Goal: Task Accomplishment & Management: Complete application form

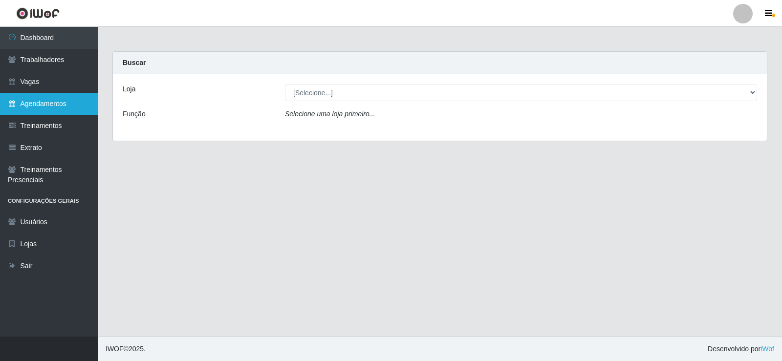
click at [54, 109] on link "Agendamentos" at bounding box center [49, 104] width 98 height 22
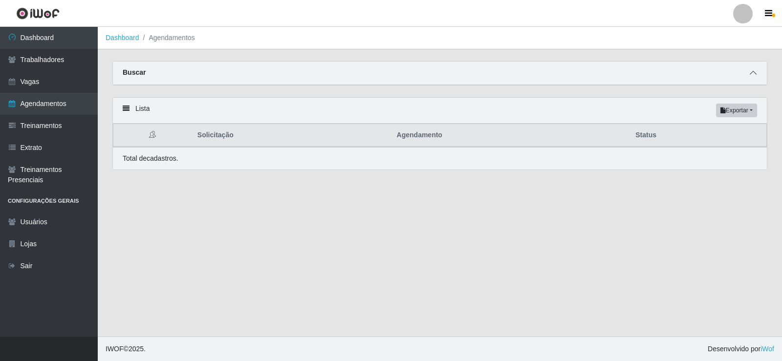
click at [754, 72] on icon at bounding box center [753, 72] width 7 height 7
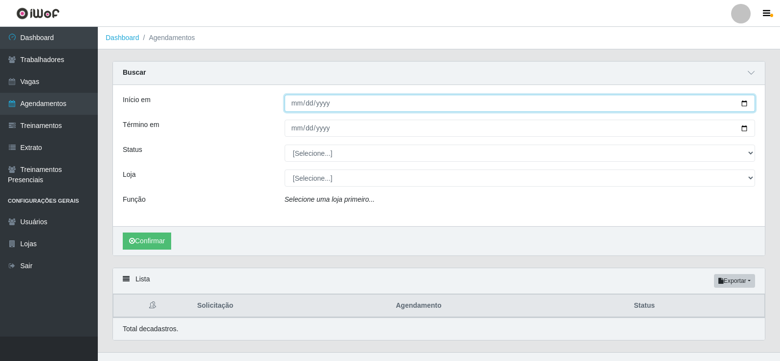
click at [300, 103] on input "Início em" at bounding box center [519, 103] width 470 height 17
type input "[PHONE_NUMBER]"
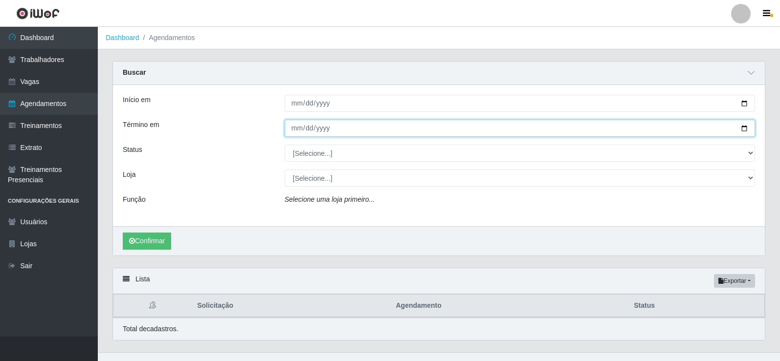
click at [292, 130] on input "Término em" at bounding box center [519, 128] width 470 height 17
type input "[PHONE_NUMBER]"
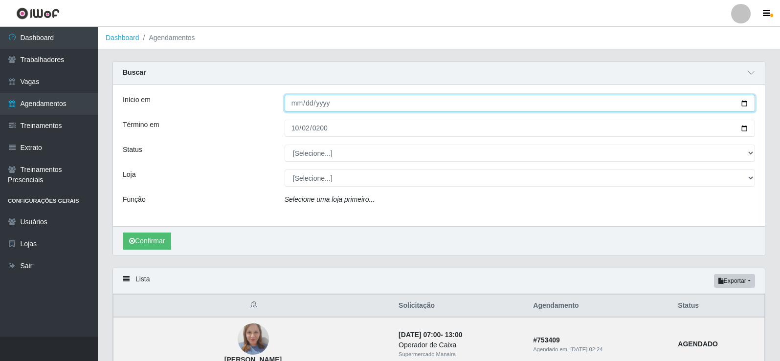
click at [326, 107] on input "[PHONE_NUMBER]" at bounding box center [519, 103] width 470 height 17
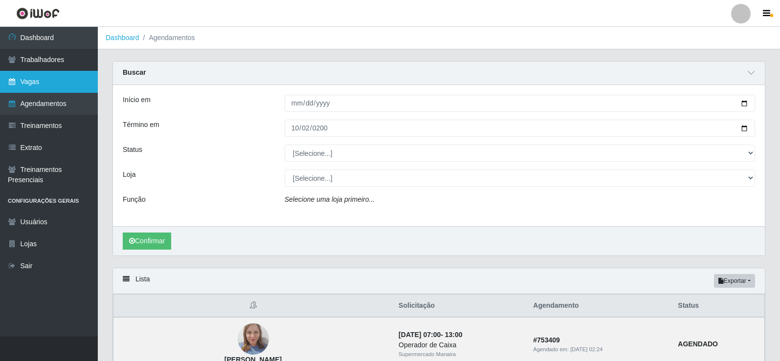
click at [65, 75] on link "Vagas" at bounding box center [49, 82] width 98 height 22
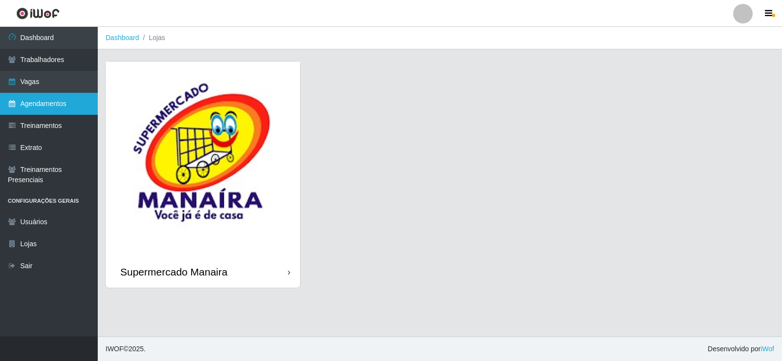
click at [36, 106] on link "Agendamentos" at bounding box center [49, 104] width 98 height 22
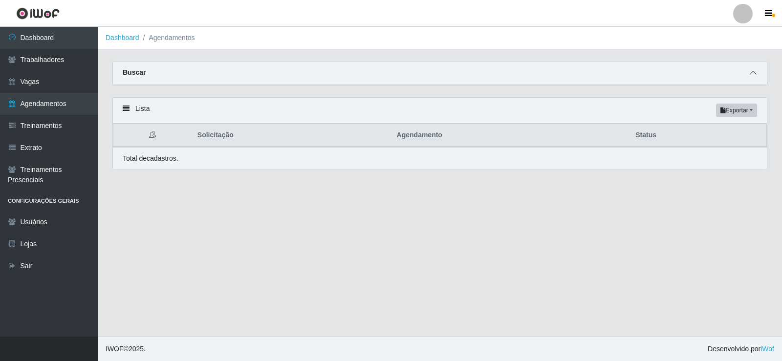
click at [757, 75] on span at bounding box center [753, 72] width 12 height 11
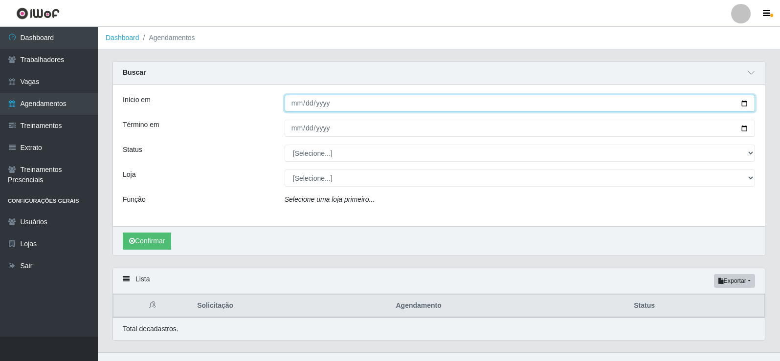
click at [300, 102] on input "Início em" at bounding box center [519, 103] width 470 height 17
type input "[DATE]"
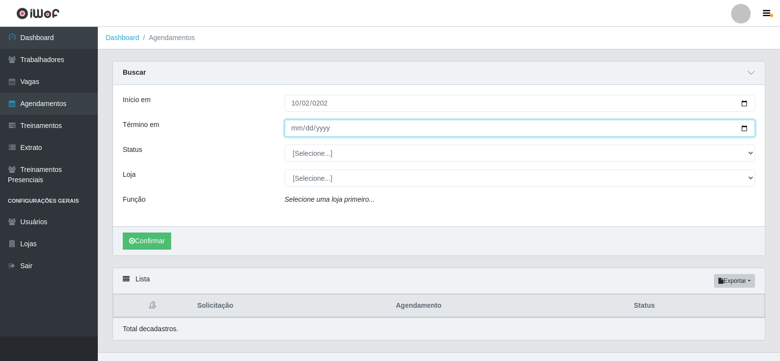
click at [296, 127] on input "Término em" at bounding box center [519, 128] width 470 height 17
type input "0200-10-02"
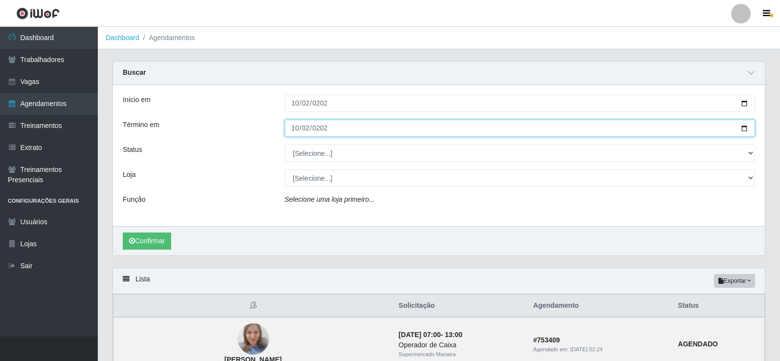
type input "[DATE]"
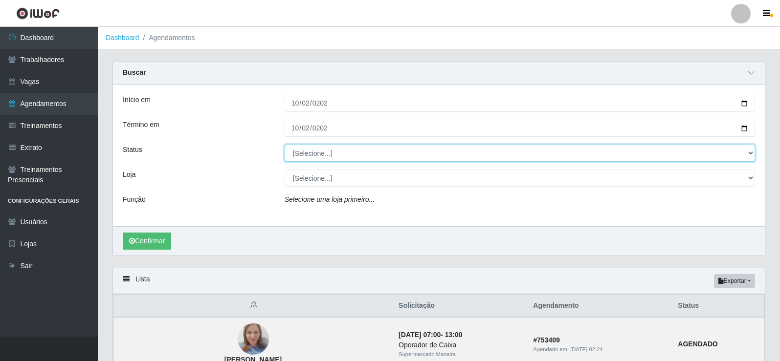
click at [748, 153] on select "[Selecione...] AGENDADO AGUARDANDO LIBERAR EM ANDAMENTO EM REVISÃO FINALIZADO C…" at bounding box center [519, 153] width 470 height 17
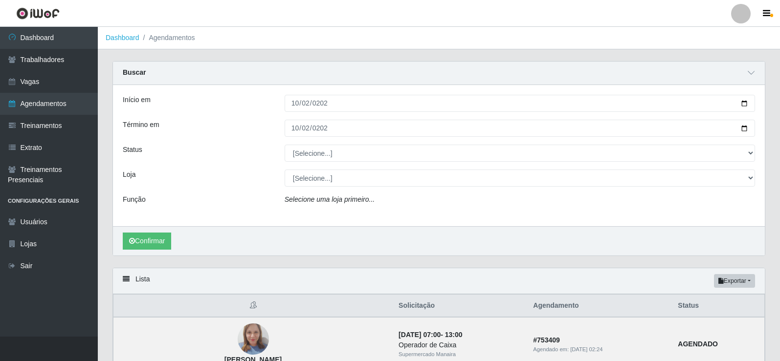
click at [758, 178] on div "[Selecione...] Supermercado Manaira" at bounding box center [519, 178] width 485 height 17
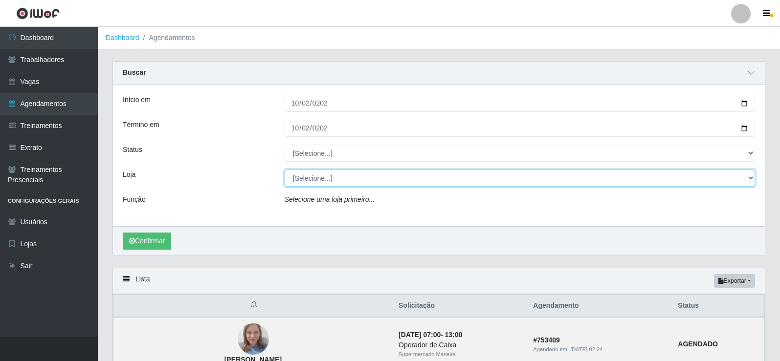
click at [753, 178] on select "[Selecione...] Supermercado Manaira" at bounding box center [519, 178] width 470 height 17
select select "443"
click at [284, 170] on select "[Selecione...] Supermercado Manaira" at bounding box center [519, 178] width 470 height 17
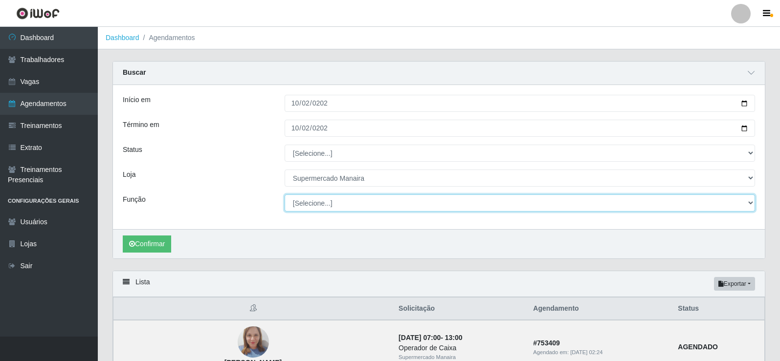
click at [750, 205] on select "[Selecione...] ASG ASG + ASG ++ Embalador Embalador + Embalador ++ Operador de …" at bounding box center [519, 203] width 470 height 17
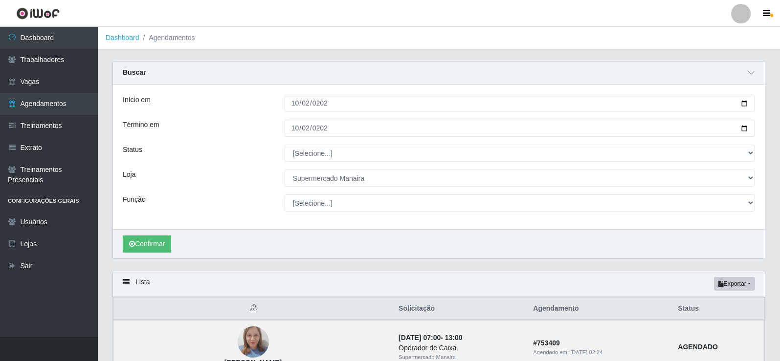
click at [237, 167] on div "Início em [DATE] Término em [DATE] Status [Selecione...] AGENDADO AGUARDANDO LI…" at bounding box center [439, 157] width 652 height 144
click at [757, 201] on div "[Selecione...] ASG ASG + ASG ++ Embalador Embalador + Embalador ++ Operador de …" at bounding box center [519, 203] width 485 height 17
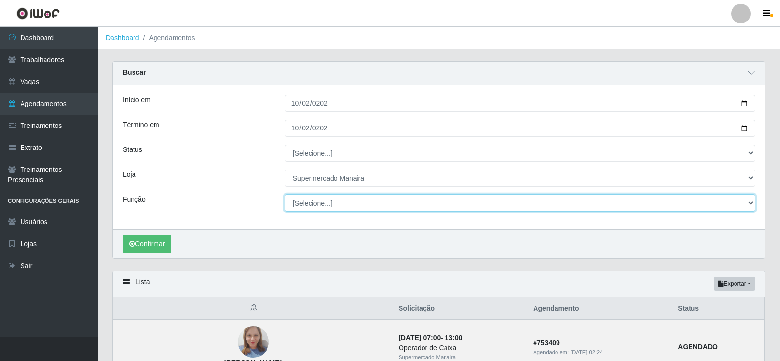
click at [748, 203] on select "[Selecione...] ASG ASG + ASG ++ Embalador Embalador + Embalador ++ Operador de …" at bounding box center [519, 203] width 470 height 17
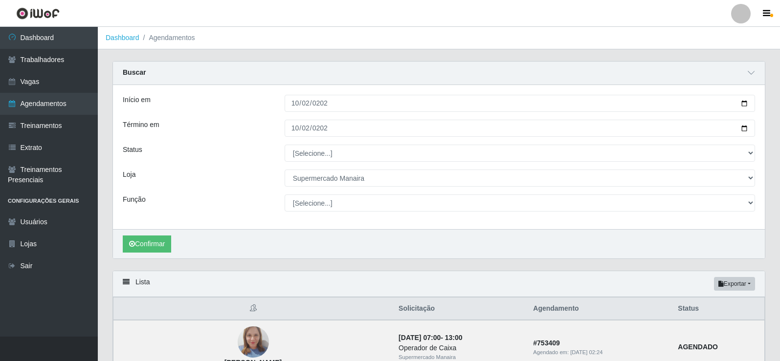
click at [229, 182] on div "Loja" at bounding box center [196, 178] width 162 height 17
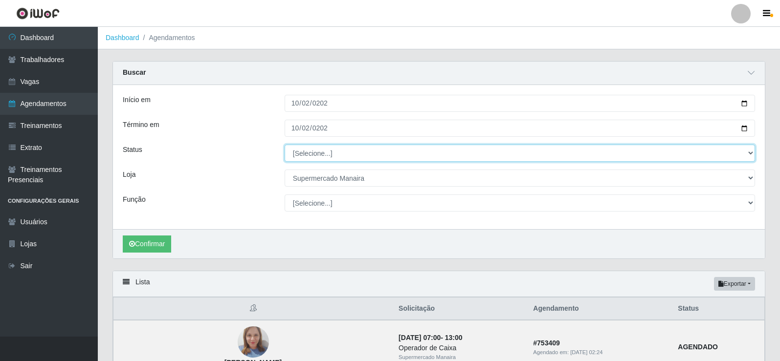
click at [748, 154] on select "[Selecione...] AGENDADO AGUARDANDO LIBERAR EM ANDAMENTO EM REVISÃO FINALIZADO C…" at bounding box center [519, 153] width 470 height 17
click at [284, 145] on select "[Selecione...] AGENDADO AGUARDANDO LIBERAR EM ANDAMENTO EM REVISÃO FINALIZADO C…" at bounding box center [519, 153] width 470 height 17
select select "EM ANDAMENTO"
click at [284, 145] on select "[Selecione...] AGENDADO AGUARDANDO LIBERAR EM ANDAMENTO EM REVISÃO FINALIZADO C…" at bounding box center [519, 153] width 470 height 17
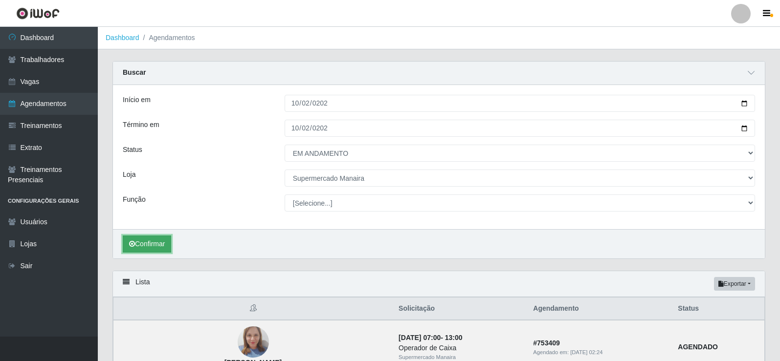
click at [155, 240] on button "Confirmar" at bounding box center [147, 244] width 48 height 17
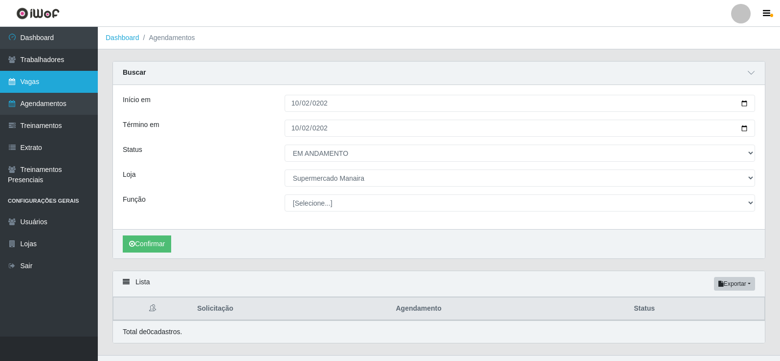
click at [44, 83] on link "Vagas" at bounding box center [49, 82] width 98 height 22
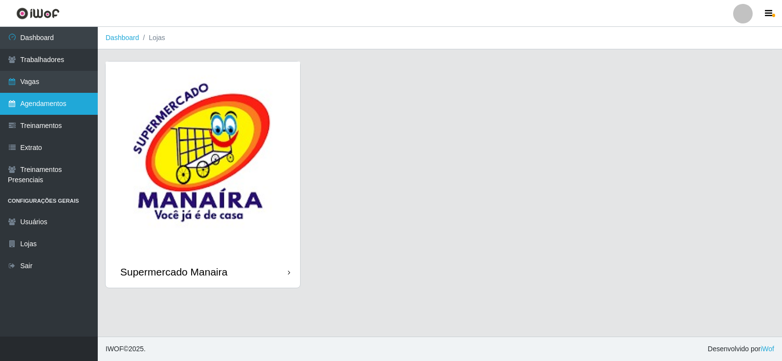
click at [61, 103] on link "Agendamentos" at bounding box center [49, 104] width 98 height 22
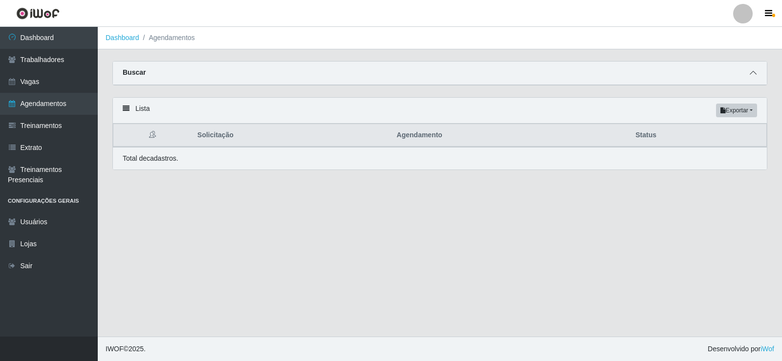
click at [753, 71] on icon at bounding box center [753, 72] width 7 height 7
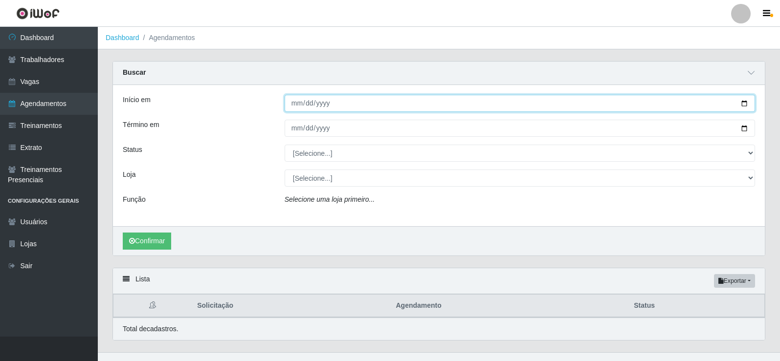
click at [301, 104] on input "Início em" at bounding box center [519, 103] width 470 height 17
type input "[PHONE_NUMBER]"
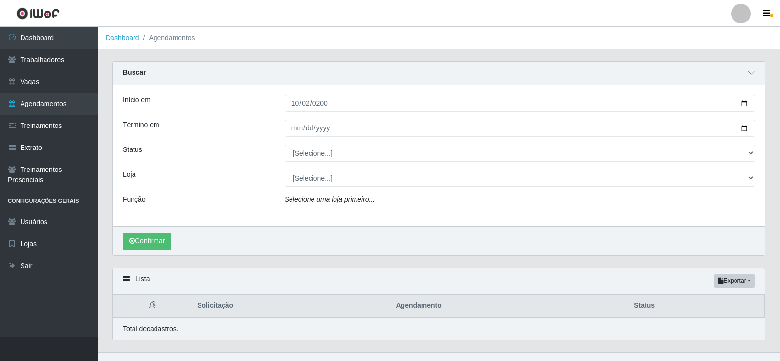
drag, startPoint x: 280, startPoint y: 140, endPoint x: 286, endPoint y: 140, distance: 5.9
click at [286, 140] on div "Início em [PHONE_NUMBER] Término em Status [Selecione...] AGENDADO AGUARDANDO L…" at bounding box center [439, 155] width 652 height 141
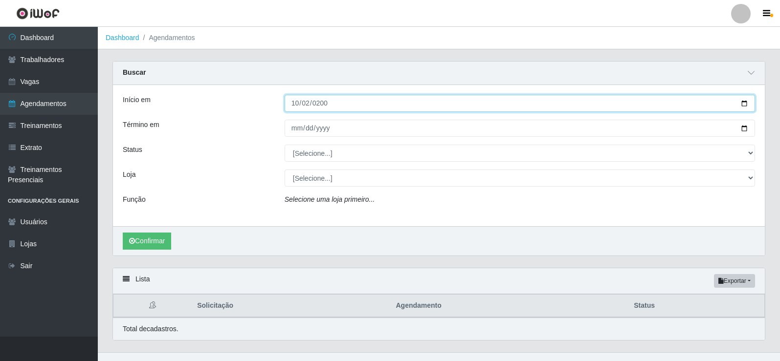
click at [299, 102] on input "[PHONE_NUMBER]" at bounding box center [519, 103] width 470 height 17
type input "[DATE]"
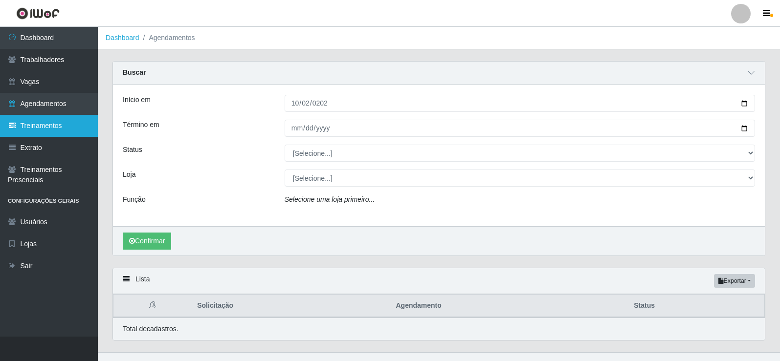
click at [69, 115] on link "Treinamentos" at bounding box center [49, 126] width 98 height 22
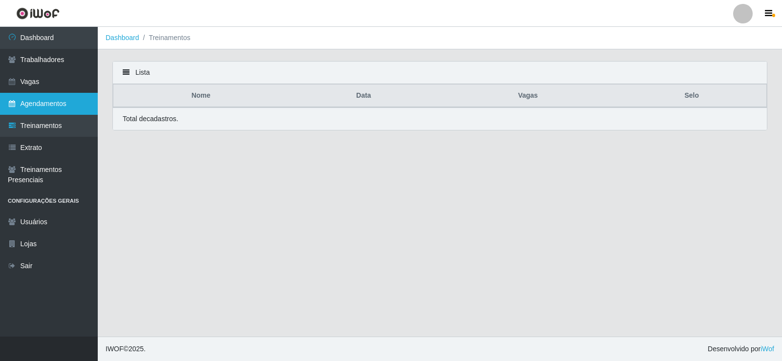
click at [54, 100] on link "Agendamentos" at bounding box center [49, 104] width 98 height 22
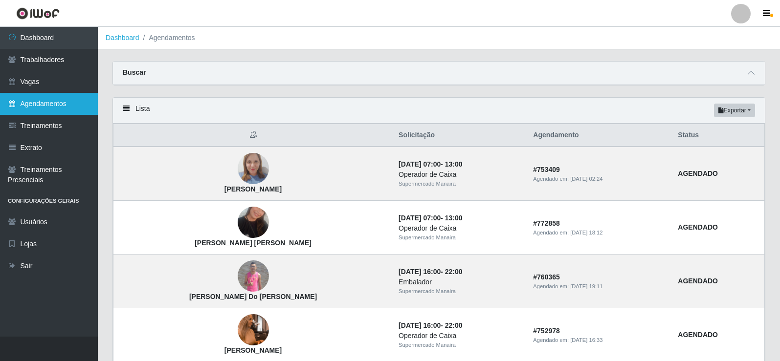
click at [45, 98] on link "Agendamentos" at bounding box center [49, 104] width 98 height 22
click at [749, 79] on span at bounding box center [751, 72] width 12 height 11
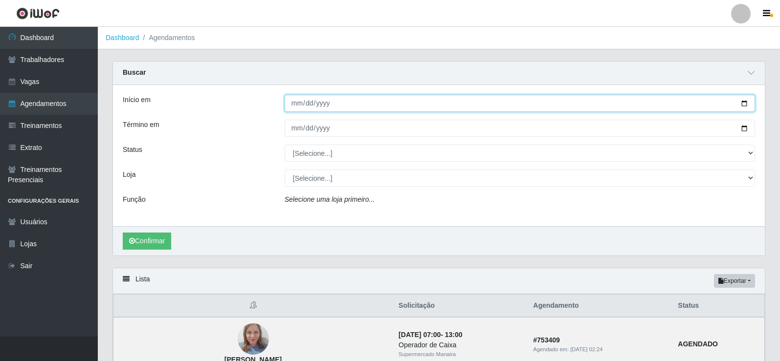
click at [297, 107] on input "Início em" at bounding box center [519, 103] width 470 height 17
type input "[DATE]"
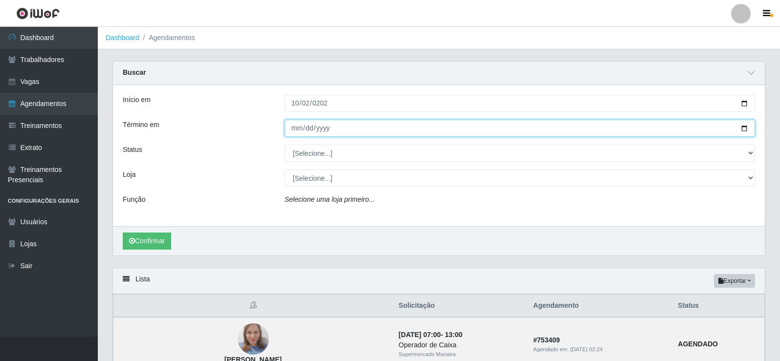
click at [294, 128] on input "Término em" at bounding box center [519, 128] width 470 height 17
type input "[DATE]"
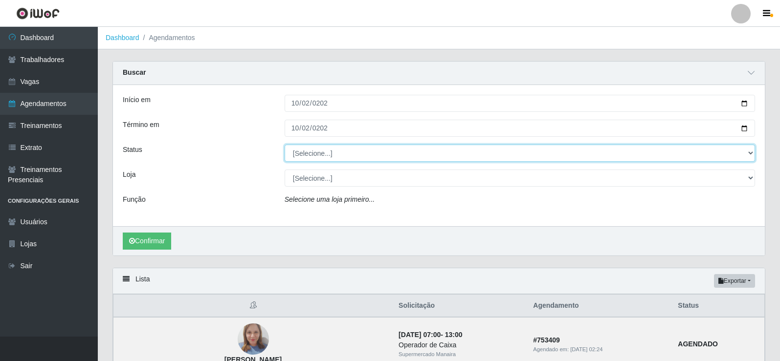
click at [748, 151] on select "[Selecione...] AGENDADO AGUARDANDO LIBERAR EM ANDAMENTO EM REVISÃO FINALIZADO C…" at bounding box center [519, 153] width 470 height 17
select select "FINALIZADO"
click at [284, 145] on select "[Selecione...] AGENDADO AGUARDANDO LIBERAR EM ANDAMENTO EM REVISÃO FINALIZADO C…" at bounding box center [519, 153] width 470 height 17
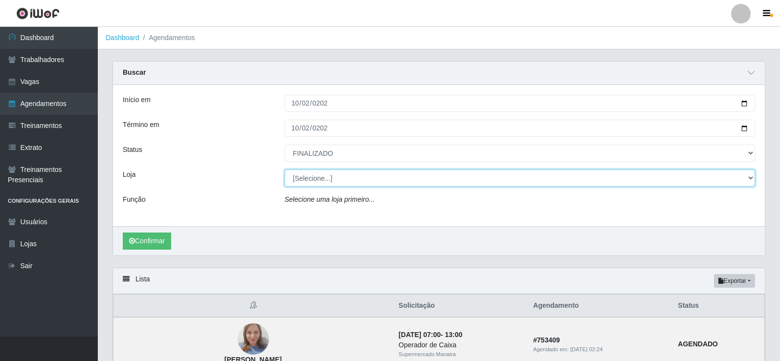
click at [752, 179] on select "[Selecione...] Supermercado Manaira" at bounding box center [519, 178] width 470 height 17
select select "443"
click at [284, 170] on select "[Selecione...] Supermercado Manaira" at bounding box center [519, 178] width 470 height 17
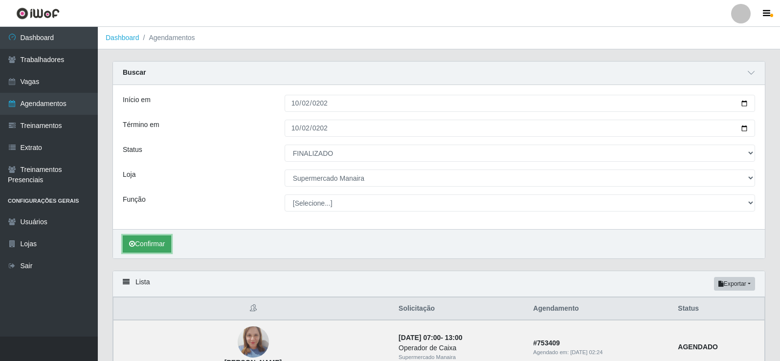
click at [159, 246] on button "Confirmar" at bounding box center [147, 244] width 48 height 17
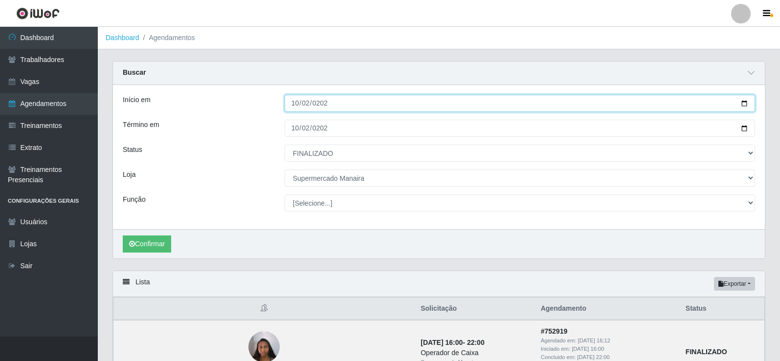
click at [301, 101] on input "[DATE]" at bounding box center [519, 103] width 470 height 17
type input "[DATE]"
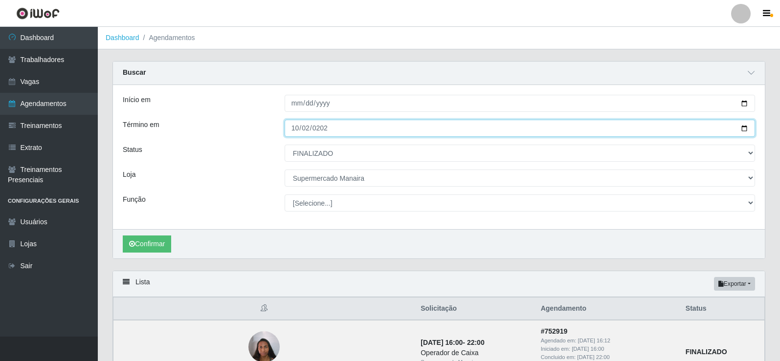
click at [296, 130] on input "[DATE]" at bounding box center [519, 128] width 470 height 17
type input "[DATE]"
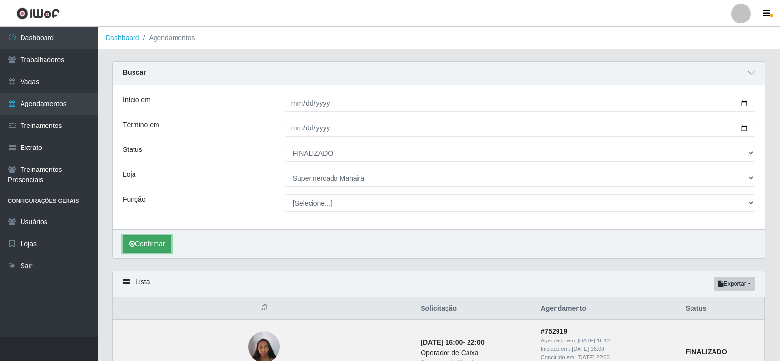
click at [141, 243] on button "Confirmar" at bounding box center [147, 244] width 48 height 17
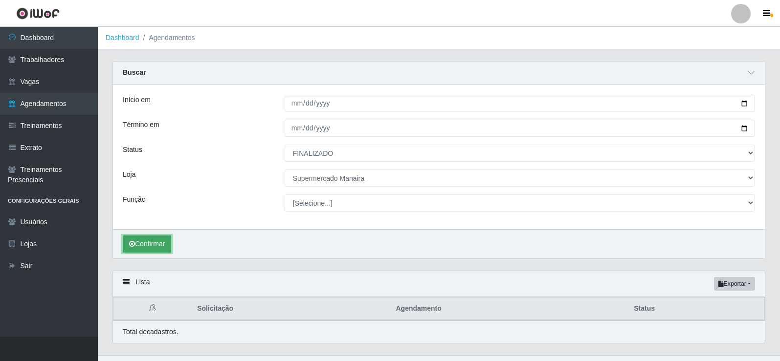
click at [156, 251] on button "Confirmar" at bounding box center [147, 244] width 48 height 17
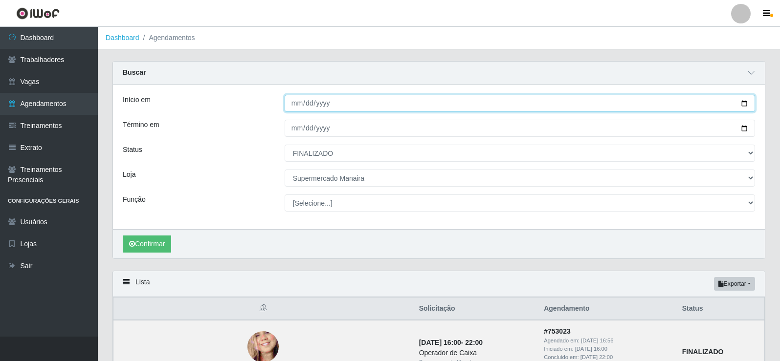
click at [297, 105] on input "[DATE]" at bounding box center [519, 103] width 470 height 17
type input "[DATE]"
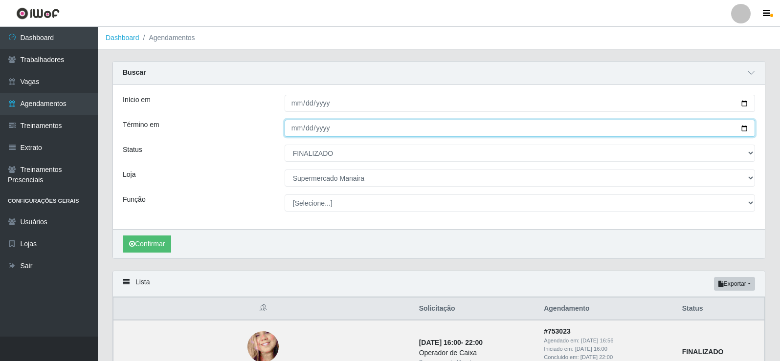
click at [300, 128] on input "[DATE]" at bounding box center [519, 128] width 470 height 17
type input "[DATE]"
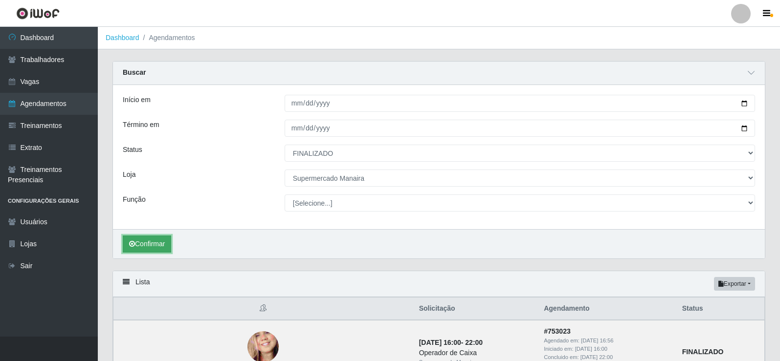
click at [153, 243] on button "Confirmar" at bounding box center [147, 244] width 48 height 17
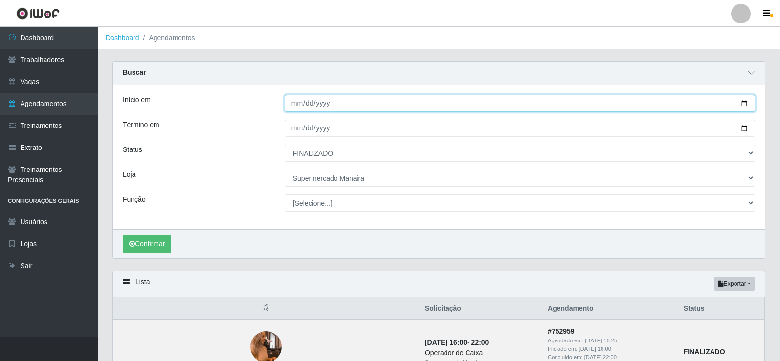
click at [302, 104] on input "[DATE]" at bounding box center [519, 103] width 470 height 17
click at [297, 105] on input "[DATE]" at bounding box center [519, 103] width 470 height 17
type input "[DATE]"
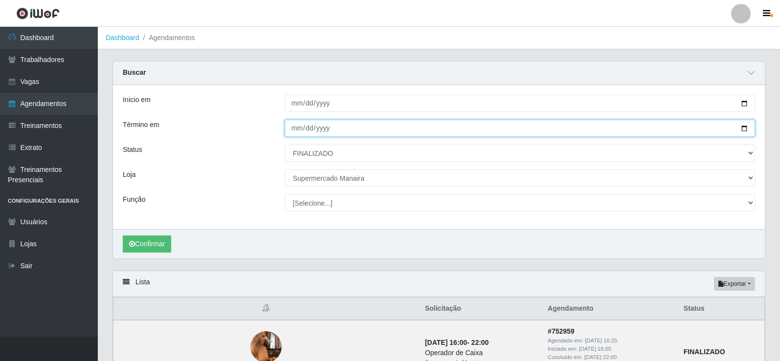
click at [293, 128] on input "[DATE]" at bounding box center [519, 128] width 470 height 17
type input "[DATE]"
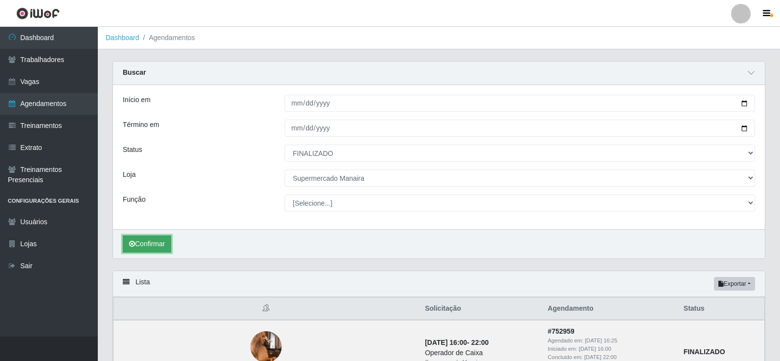
click at [151, 245] on button "Confirmar" at bounding box center [147, 244] width 48 height 17
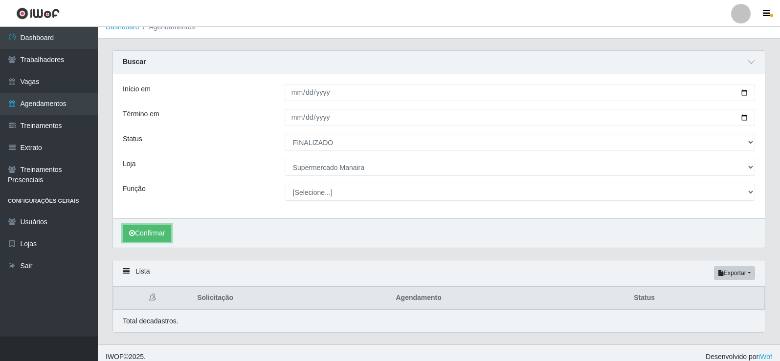
scroll to position [19, 0]
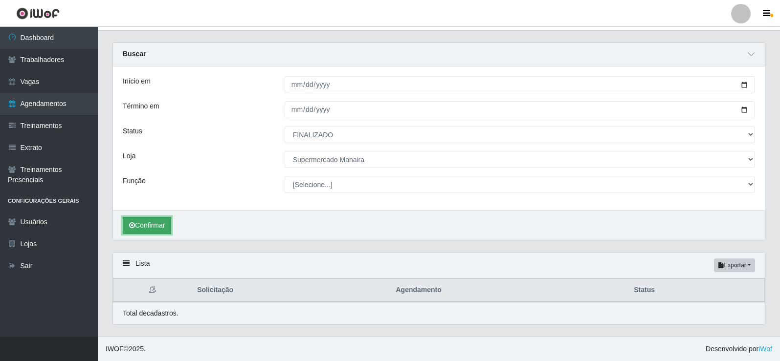
click at [152, 221] on button "Confirmar" at bounding box center [147, 225] width 48 height 17
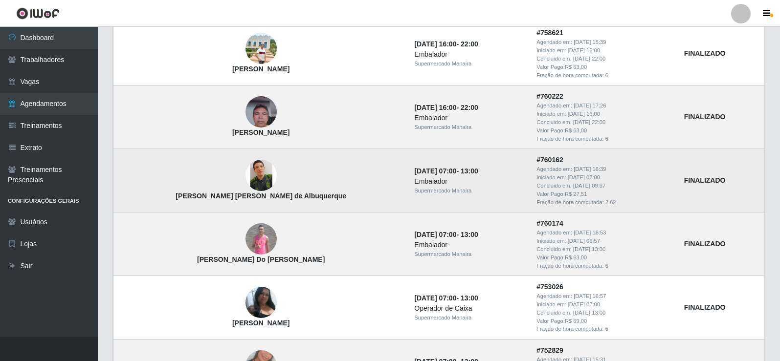
scroll to position [339, 0]
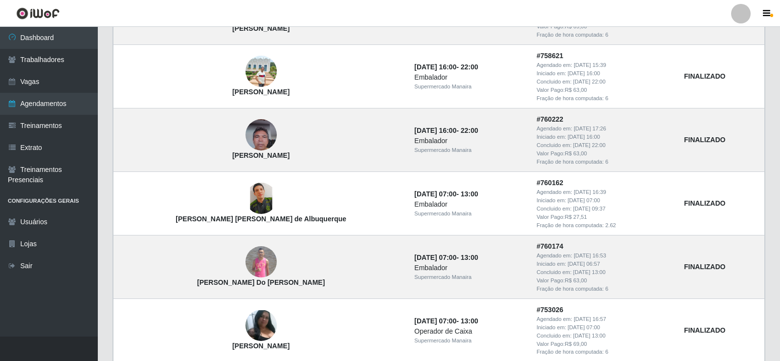
click at [478, 22] on header "Perfil Alterar Senha Sair" at bounding box center [390, 13] width 780 height 27
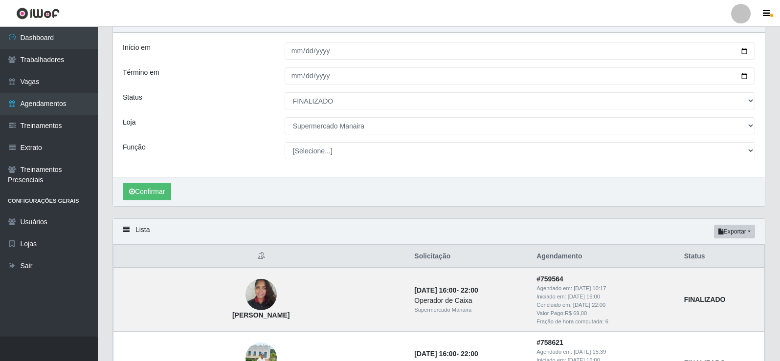
scroll to position [46, 0]
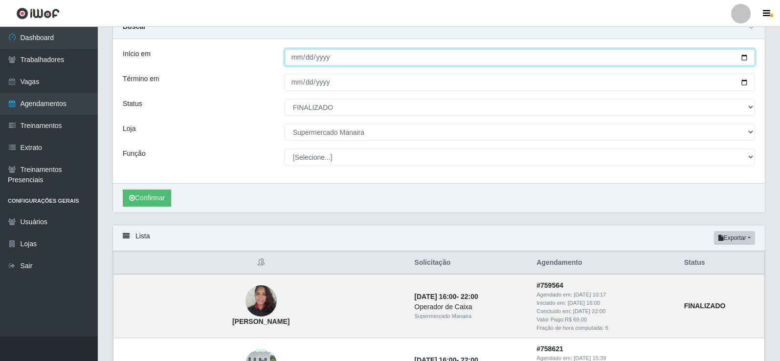
click at [295, 61] on input "[DATE]" at bounding box center [519, 57] width 470 height 17
type input "[DATE]"
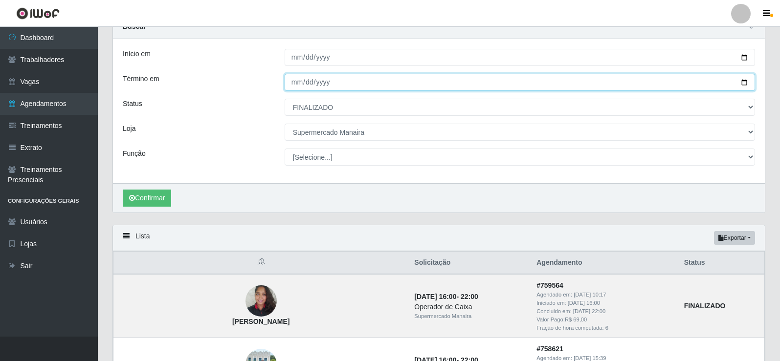
click at [294, 85] on input "[DATE]" at bounding box center [519, 82] width 470 height 17
type input "[DATE]"
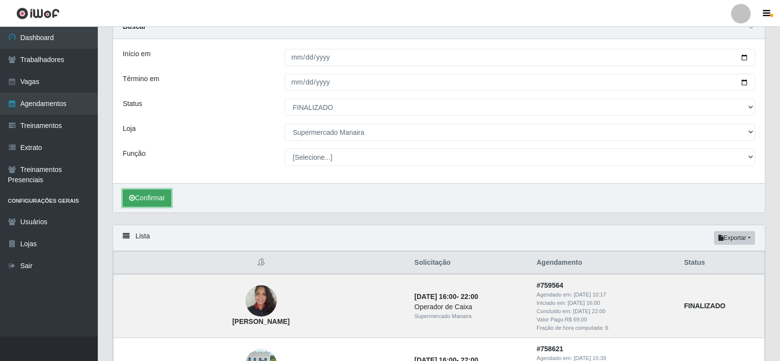
click at [165, 194] on button "Confirmar" at bounding box center [147, 198] width 48 height 17
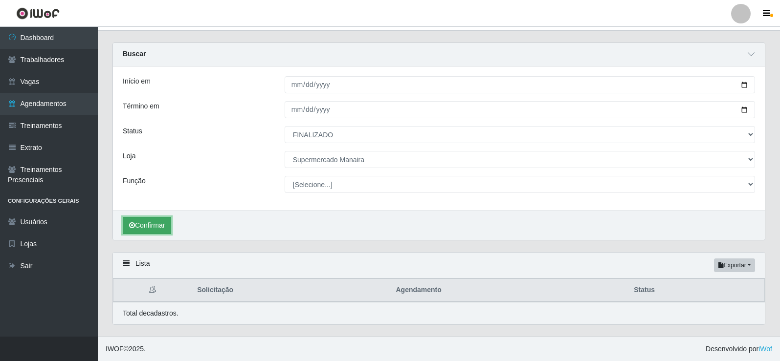
scroll to position [19, 0]
click at [146, 226] on button "Confirmar" at bounding box center [147, 225] width 48 height 17
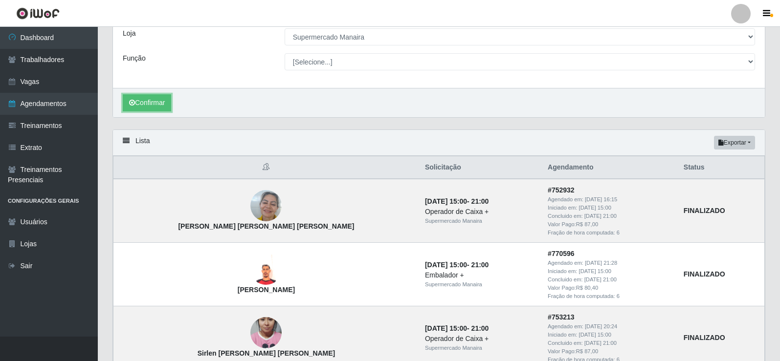
scroll to position [2, 0]
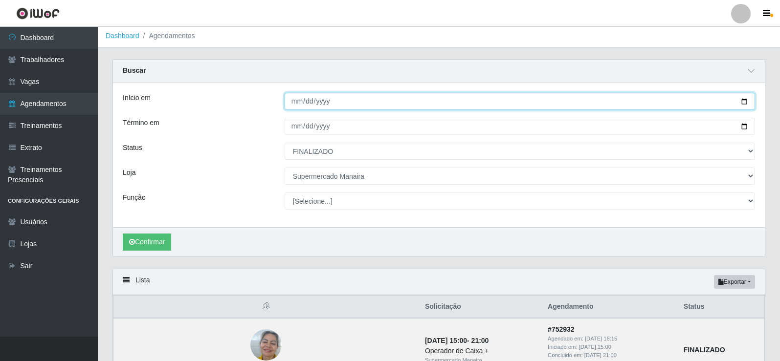
click at [295, 101] on input "[DATE]" at bounding box center [519, 101] width 470 height 17
type input "[DATE]"
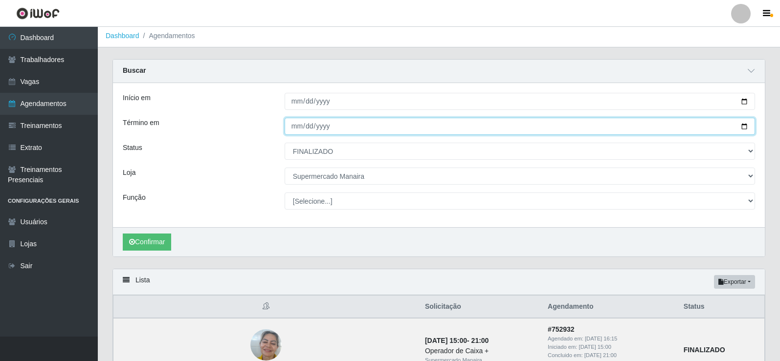
click at [298, 128] on input "[DATE]" at bounding box center [519, 126] width 470 height 17
type input "[DATE]"
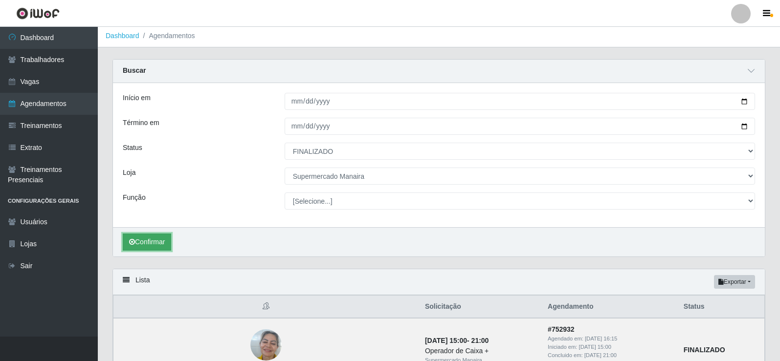
click at [145, 246] on button "Confirmar" at bounding box center [147, 242] width 48 height 17
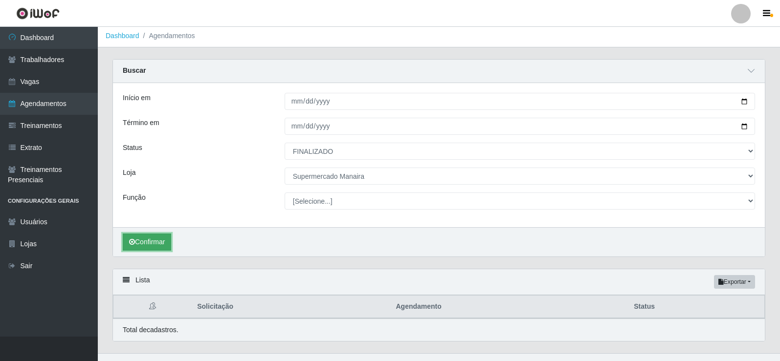
click at [161, 244] on button "Confirmar" at bounding box center [147, 242] width 48 height 17
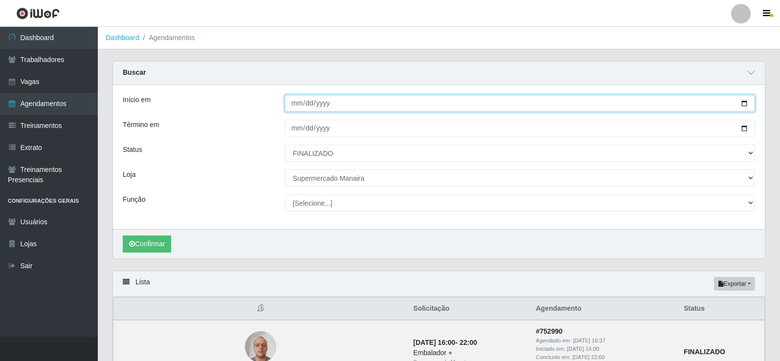
click at [299, 107] on input "[DATE]" at bounding box center [519, 103] width 470 height 17
type input "[DATE]"
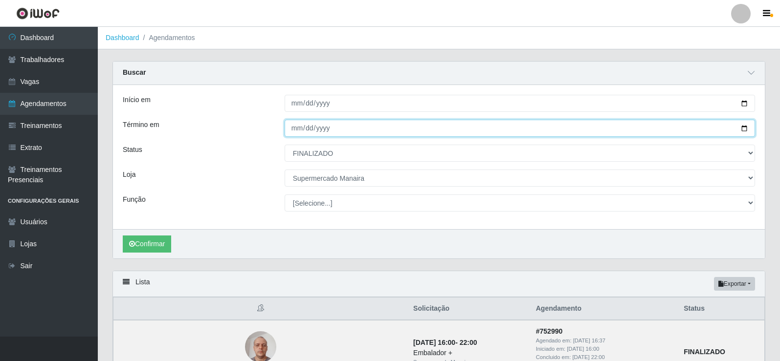
click at [292, 129] on input "[DATE]" at bounding box center [519, 128] width 470 height 17
type input "[DATE]"
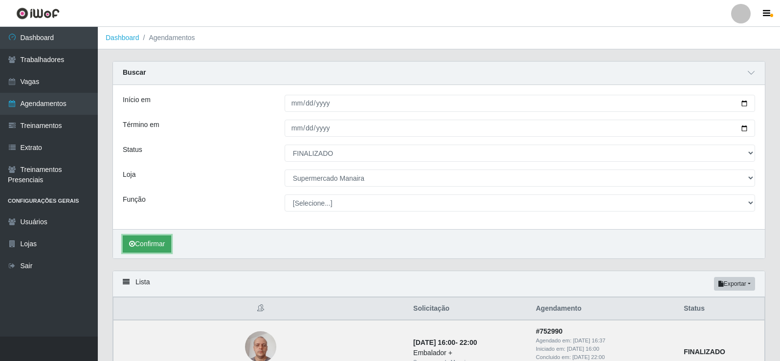
click at [149, 244] on button "Confirmar" at bounding box center [147, 244] width 48 height 17
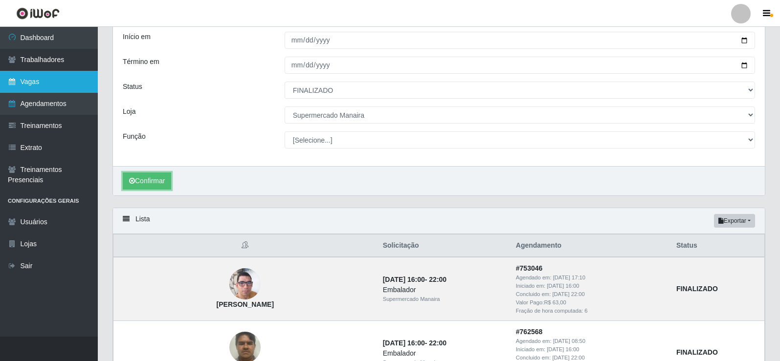
scroll to position [31, 0]
